Goal: Transaction & Acquisition: Register for event/course

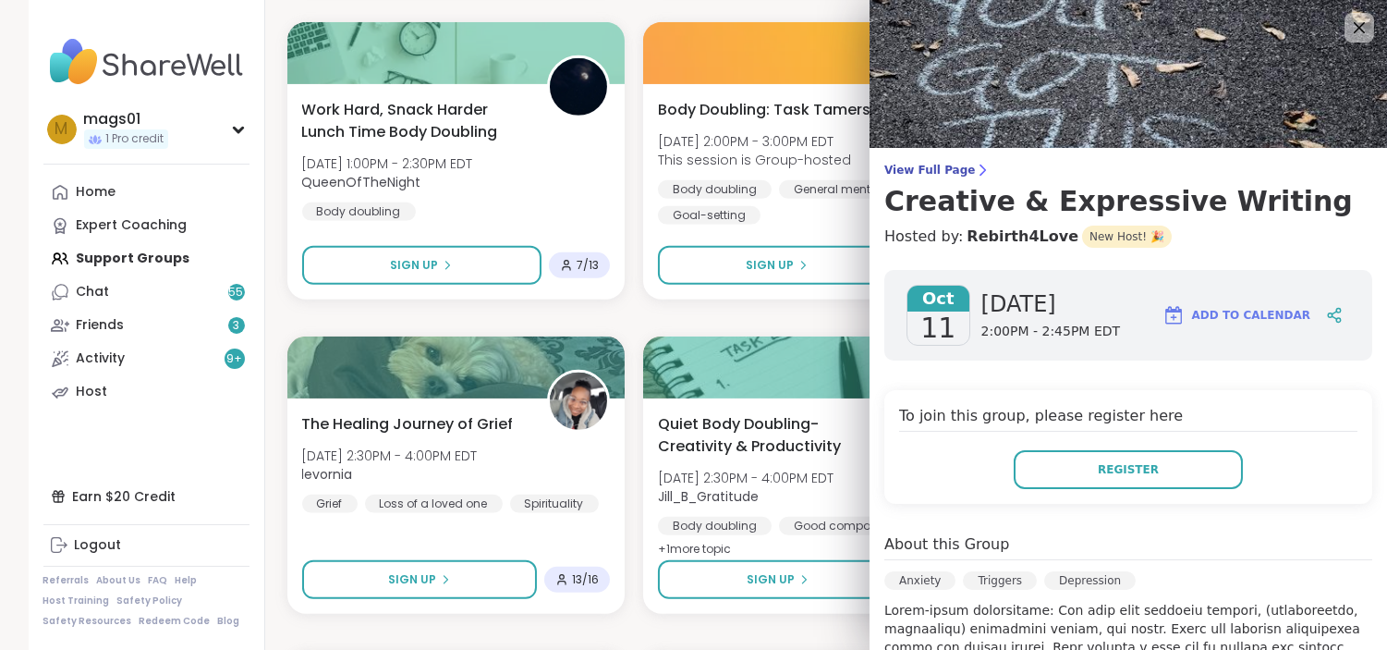
scroll to position [375, 0]
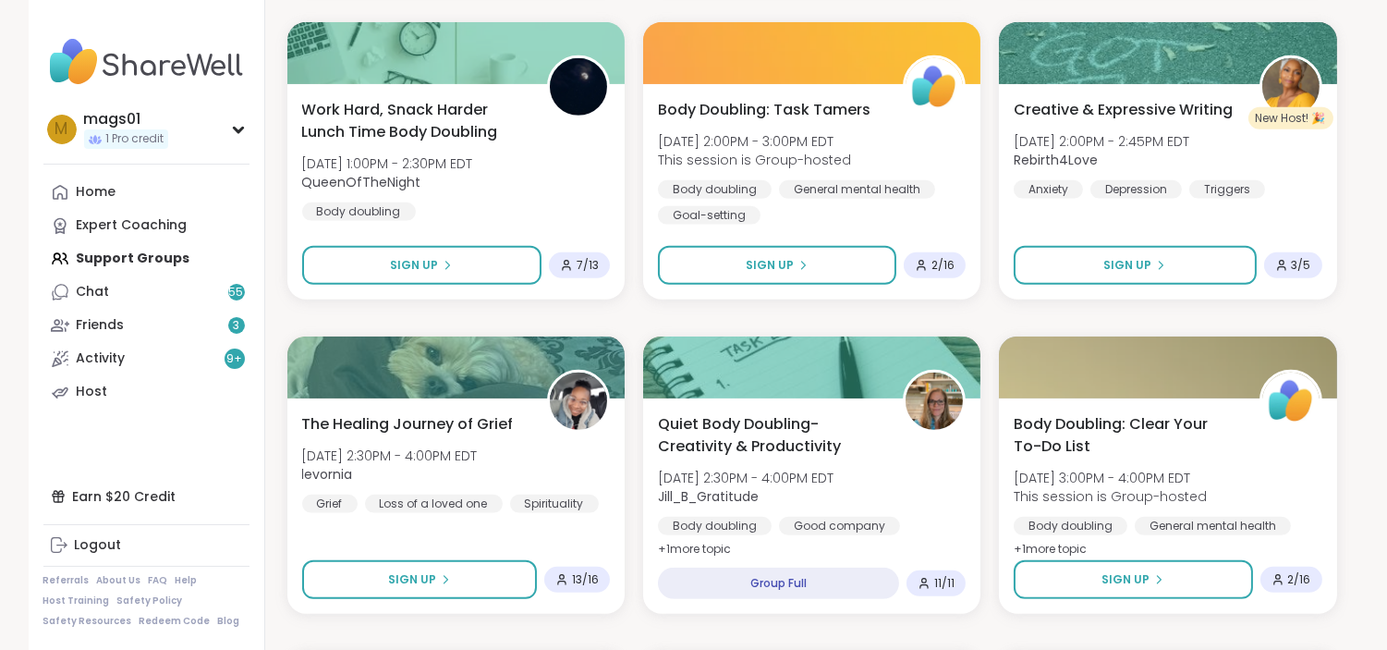
click at [638, 311] on div "The Hangout Squad [DATE] 11:00AM - 12:00PM EDT [PERSON_NAME] General mental hea…" at bounding box center [812, 632] width 1050 height 3734
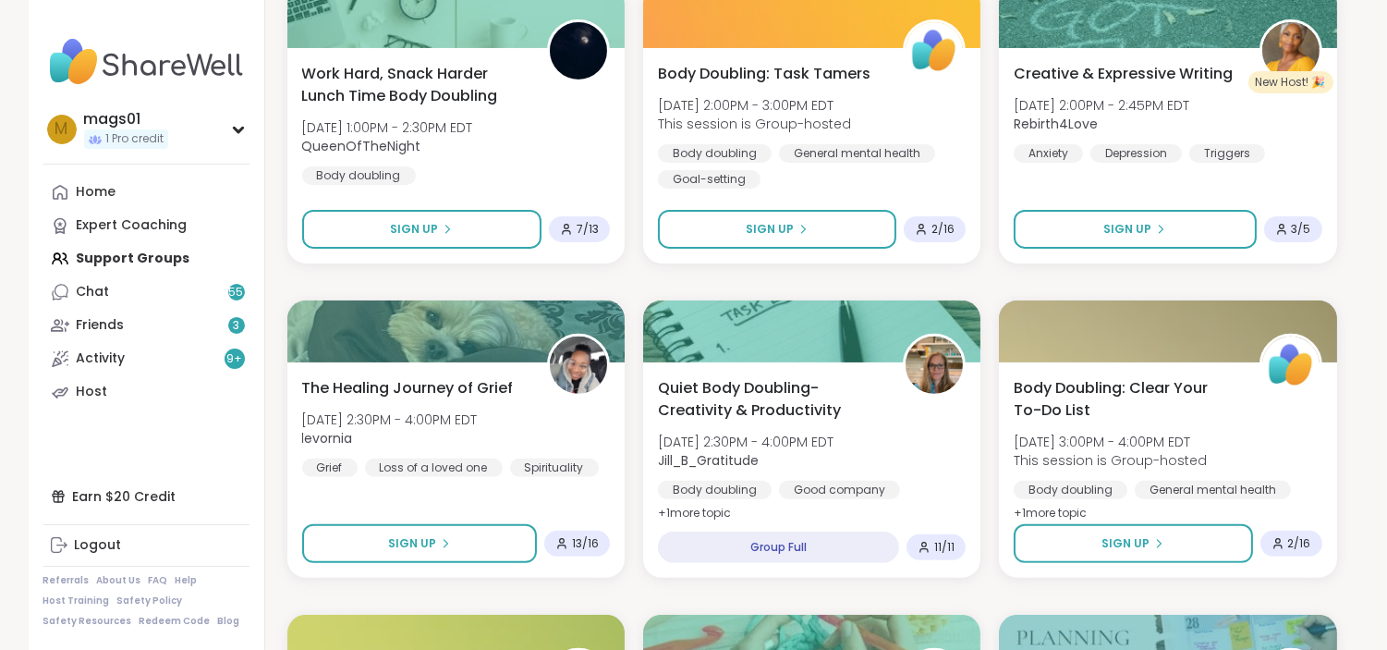
scroll to position [1289, 0]
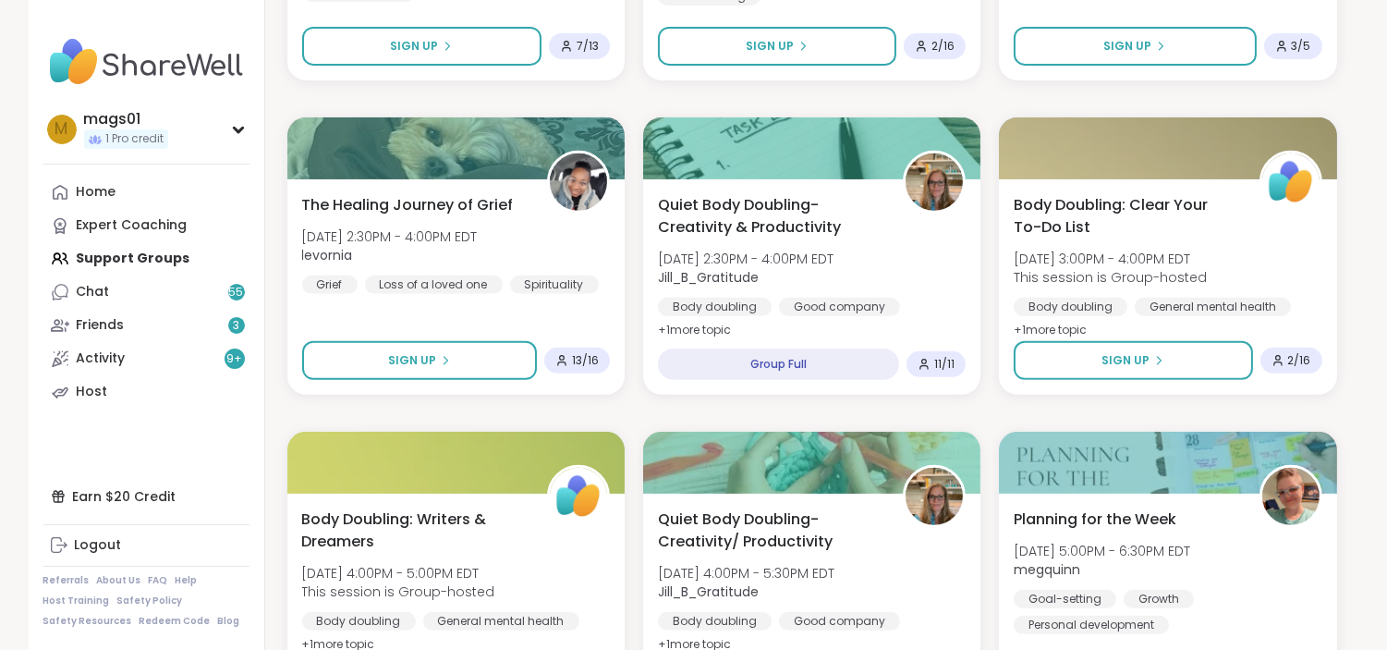
scroll to position [1464, 0]
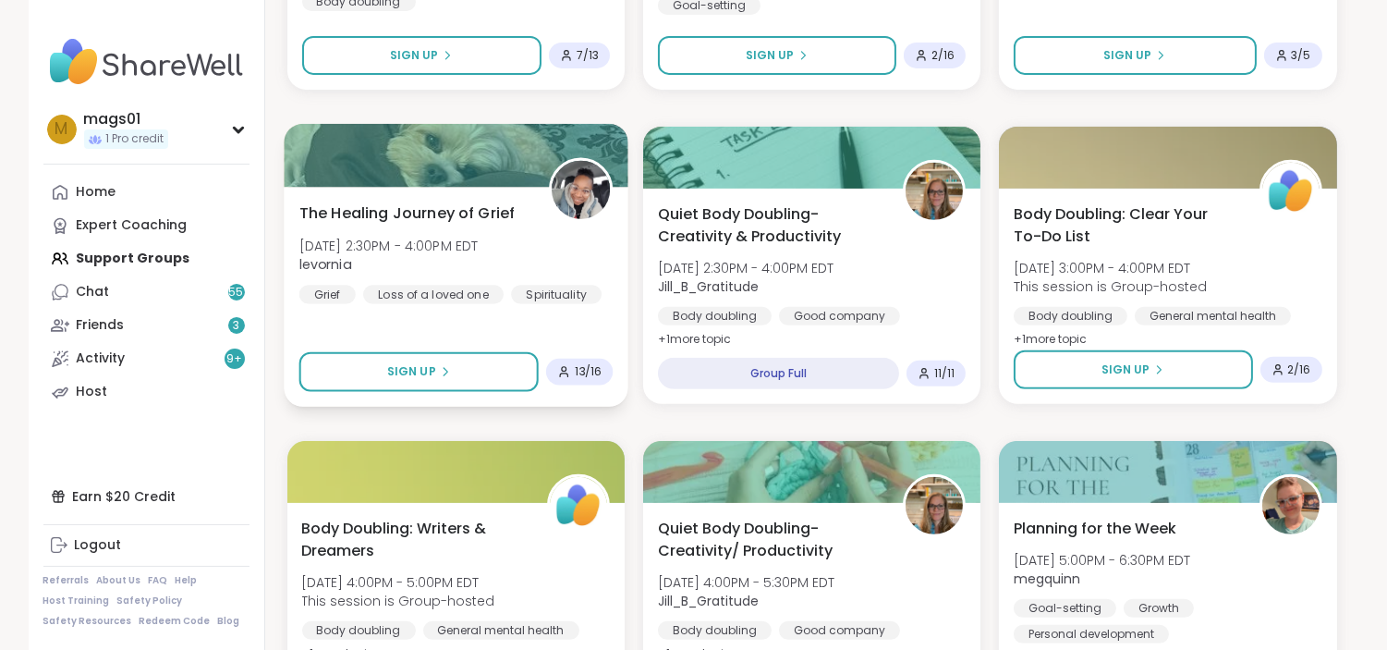
click at [518, 244] on div "The Healing Journey of [PERSON_NAME][DATE] 2:30PM - 4:00PM EDT levornia Grief L…" at bounding box center [456, 252] width 314 height 102
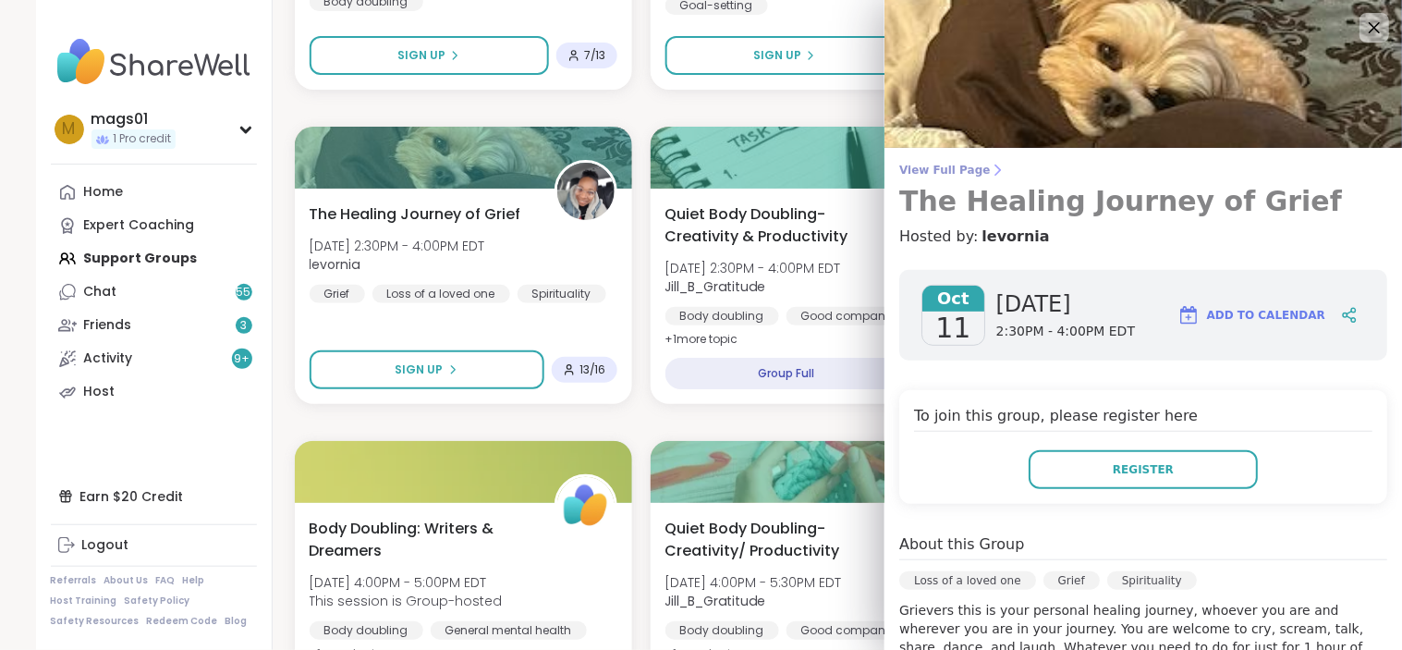
click at [953, 174] on span "View Full Page" at bounding box center [1143, 170] width 488 height 15
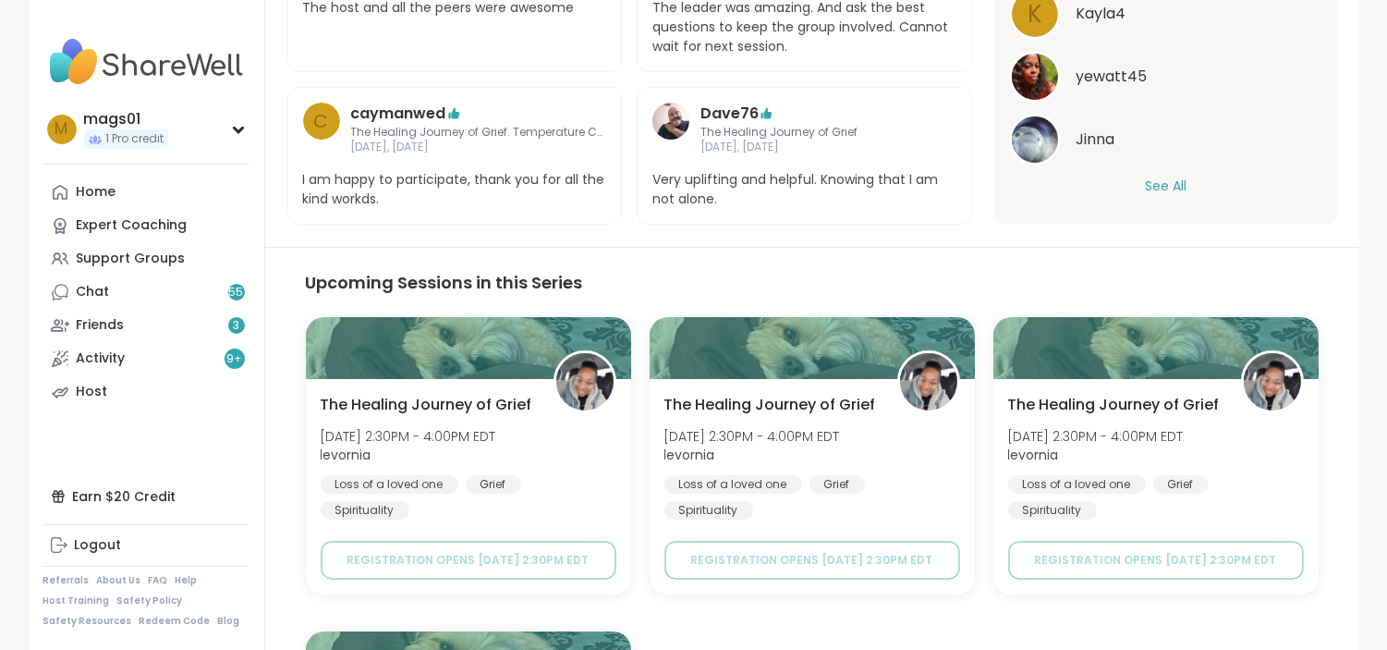
scroll to position [828, 0]
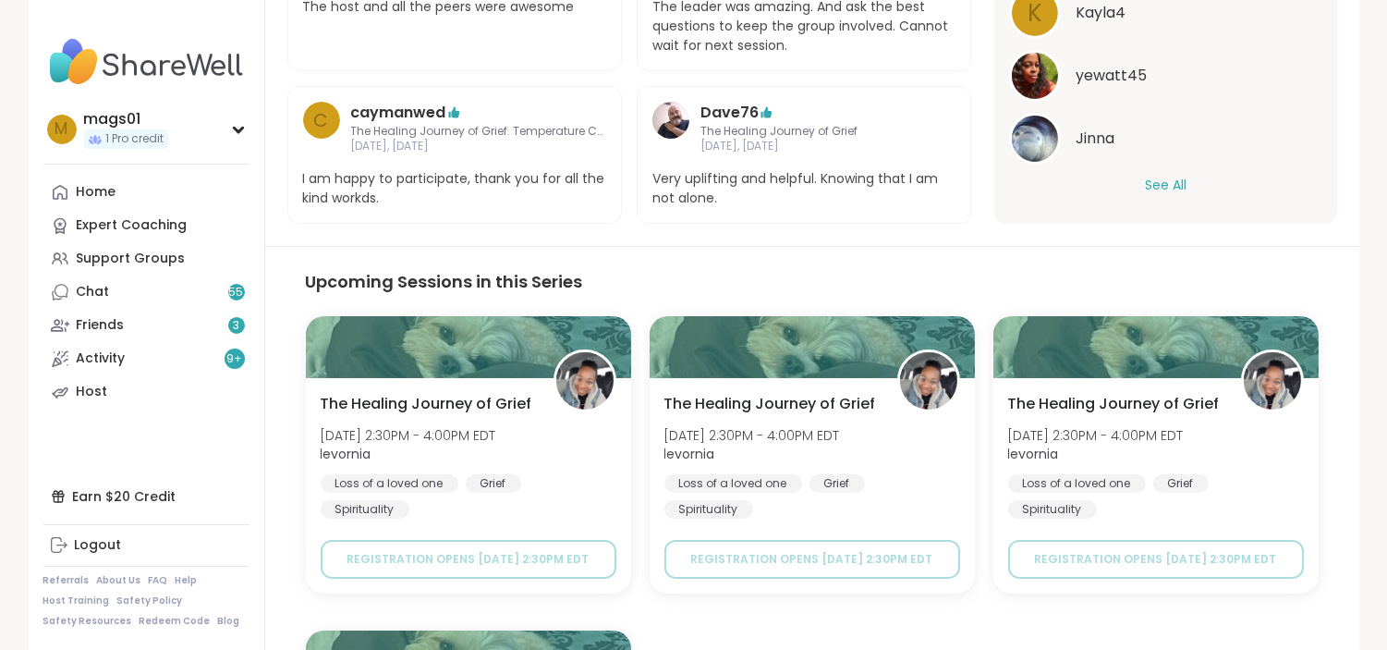
click at [1161, 183] on button "See All" at bounding box center [1166, 185] width 42 height 19
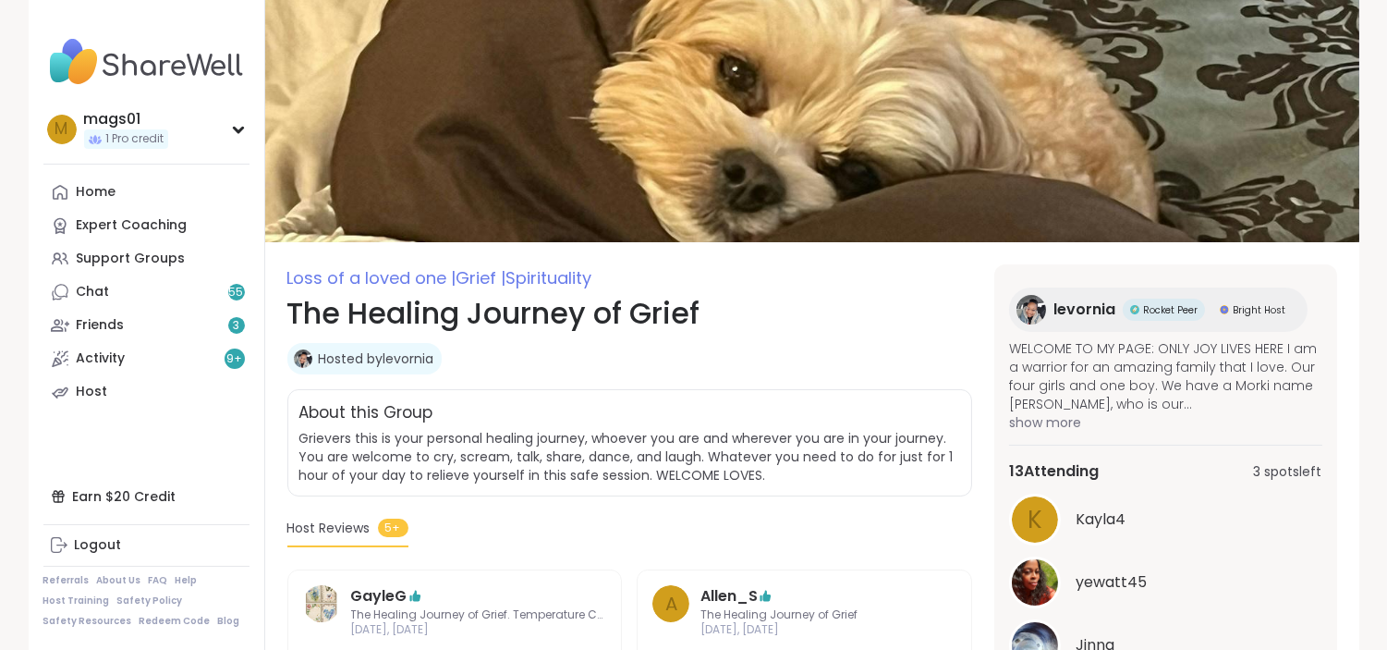
scroll to position [0, 0]
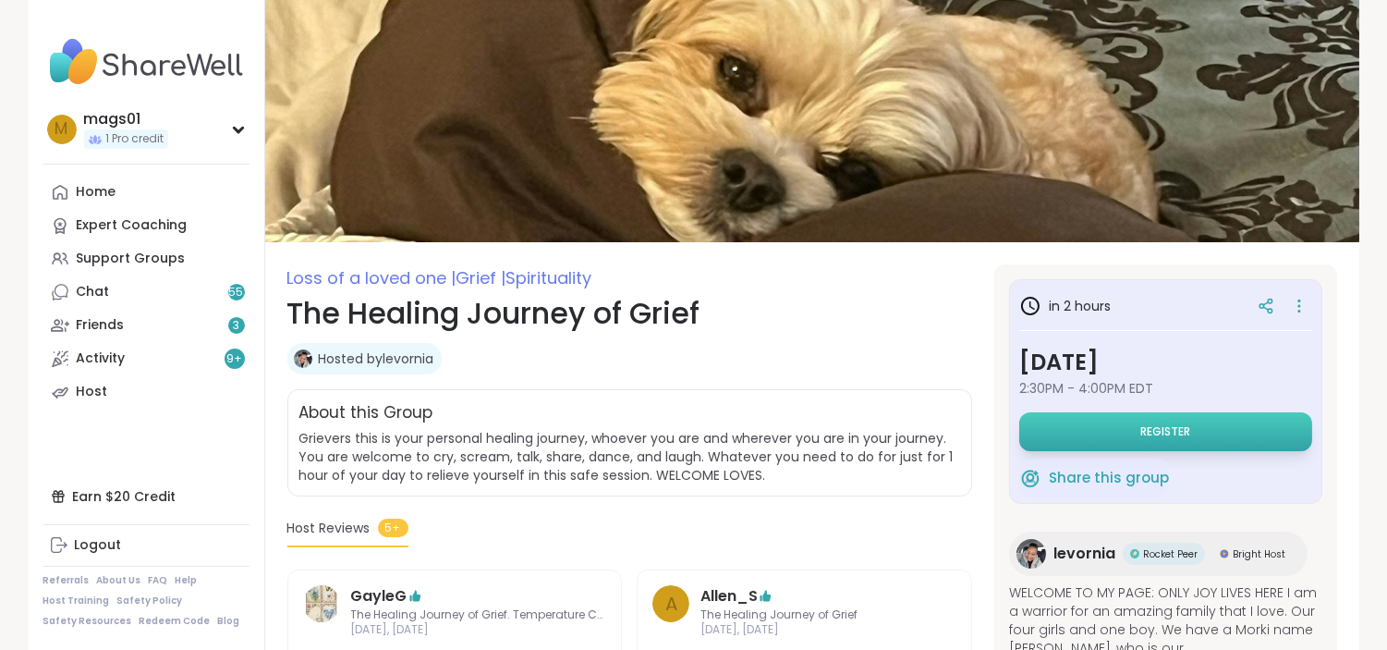
click at [1166, 421] on button "Register" at bounding box center [1165, 431] width 293 height 39
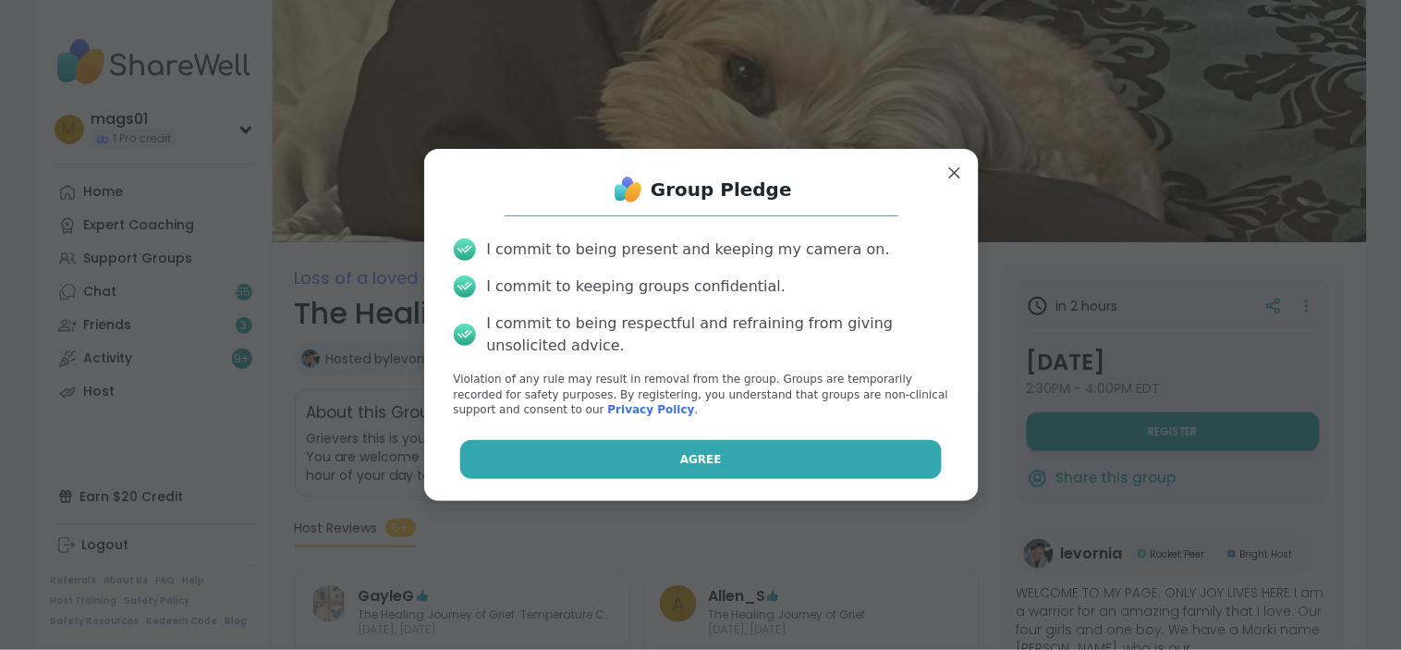
click at [680, 463] on span "Agree" at bounding box center [701, 459] width 42 height 17
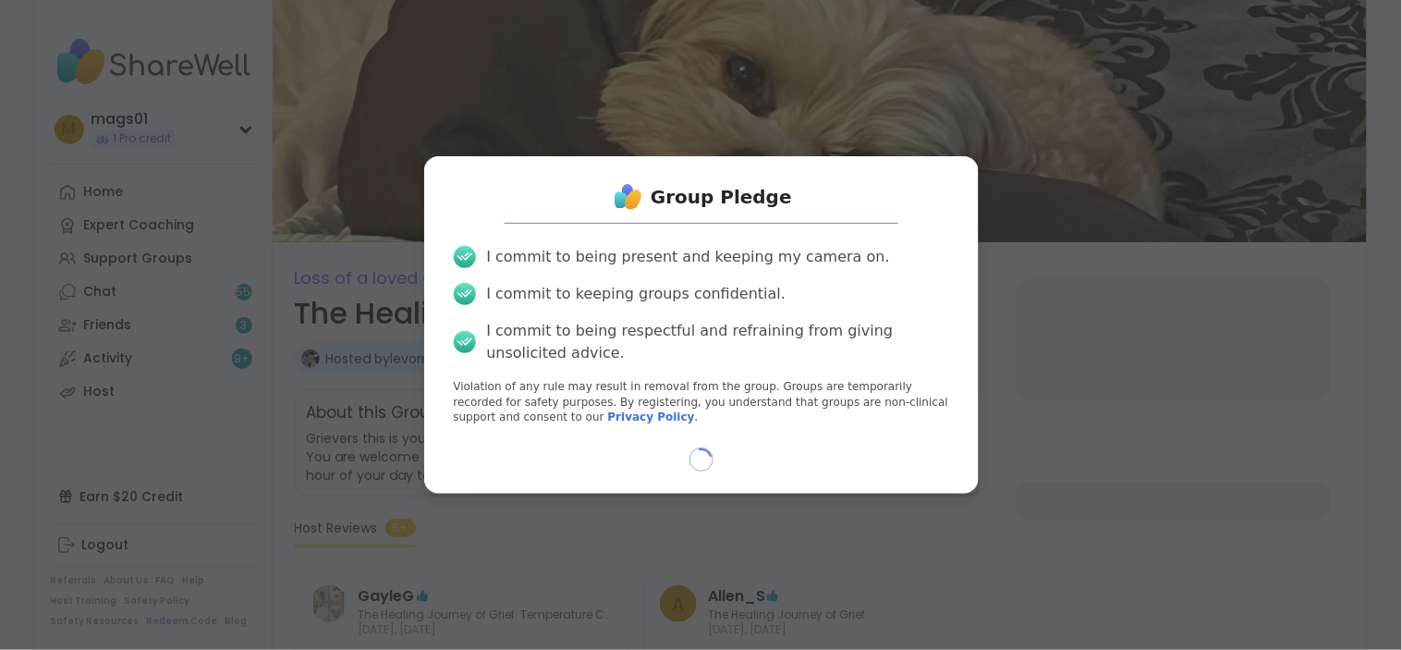
select select "**"
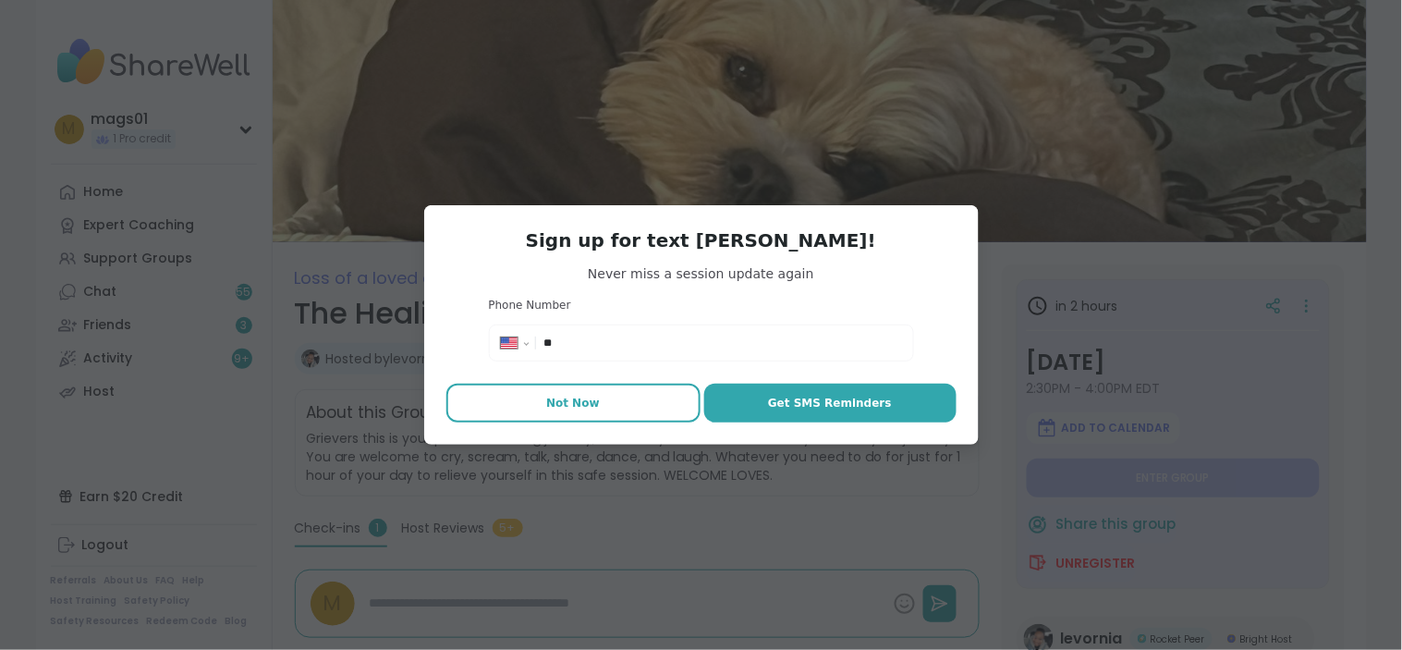
click at [599, 398] on button "Not Now" at bounding box center [573, 403] width 254 height 39
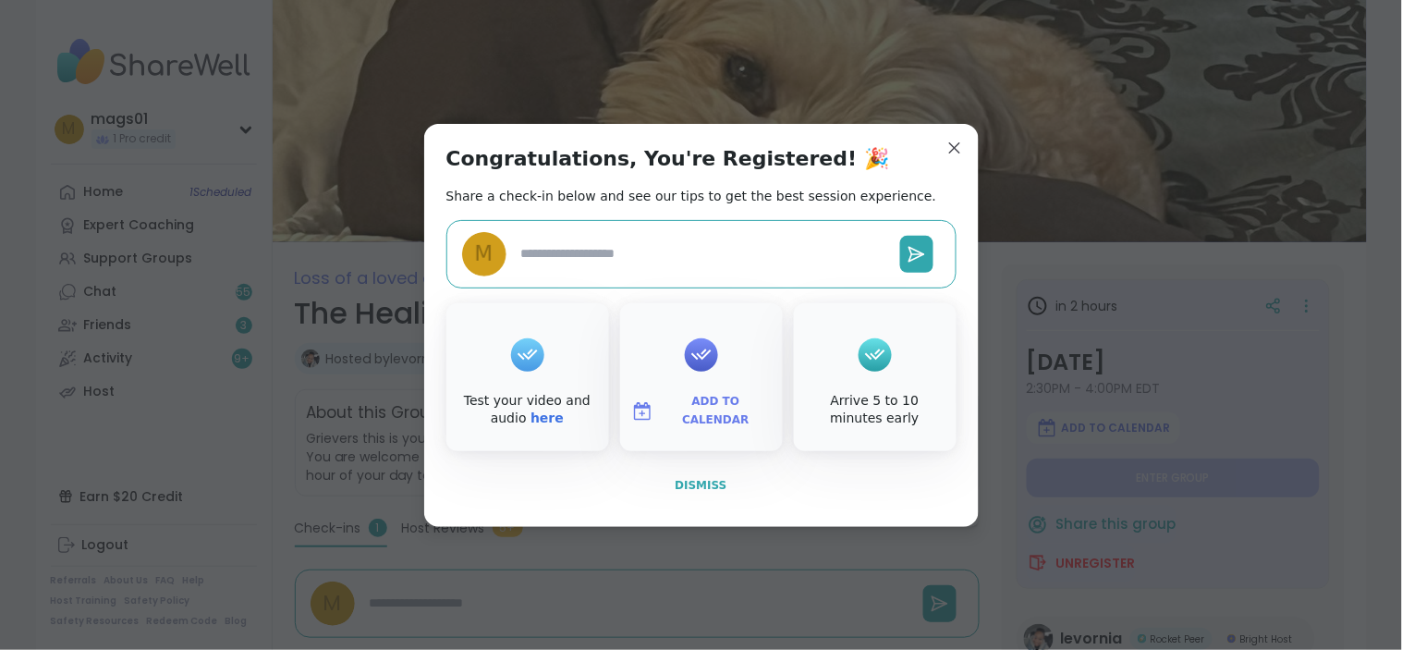
click at [700, 486] on span "Dismiss" at bounding box center [701, 485] width 52 height 13
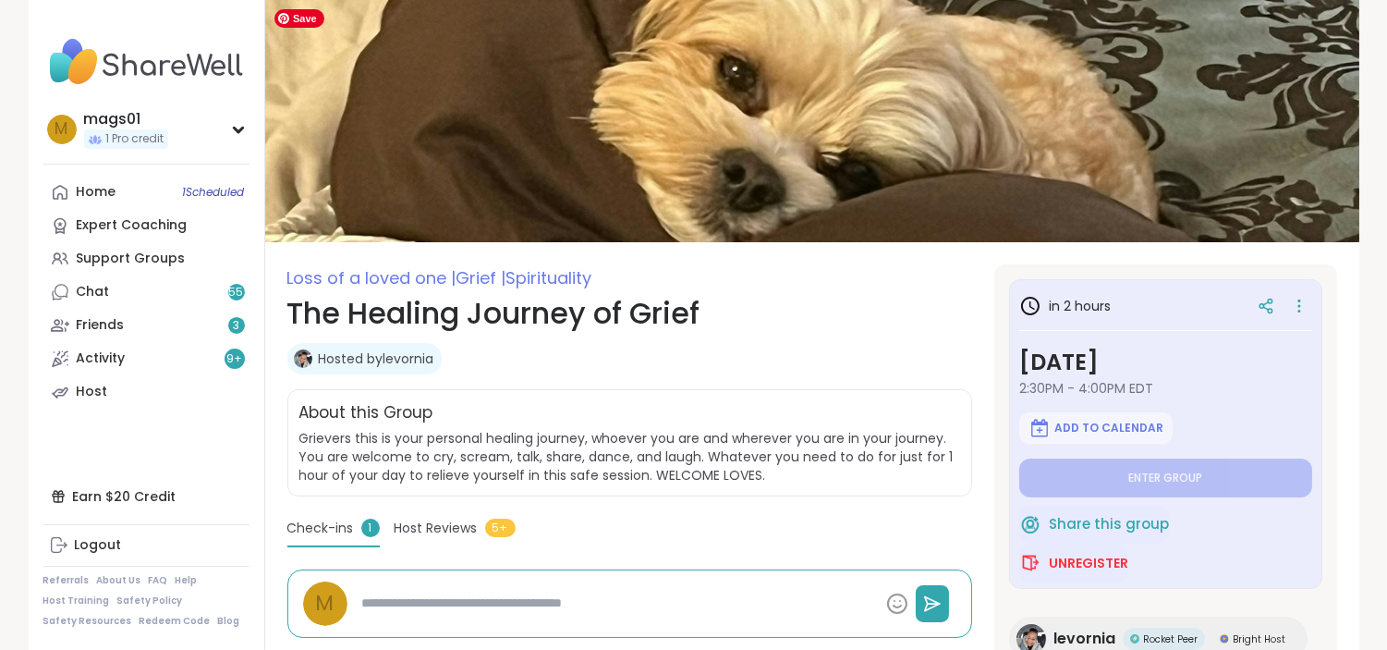
click at [1014, 79] on img at bounding box center [812, 121] width 1094 height 242
type textarea "*"
